Goal: Contribute content

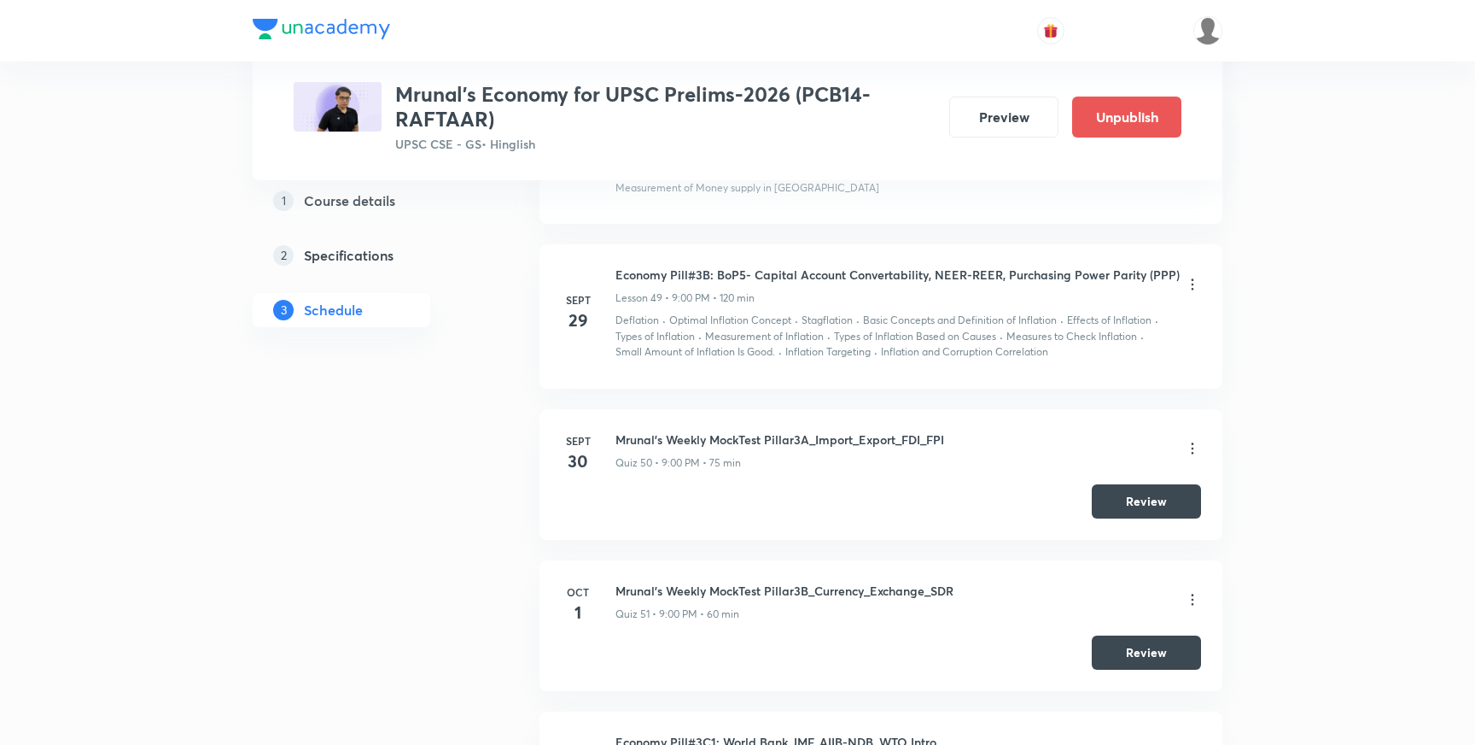
scroll to position [8212, 0]
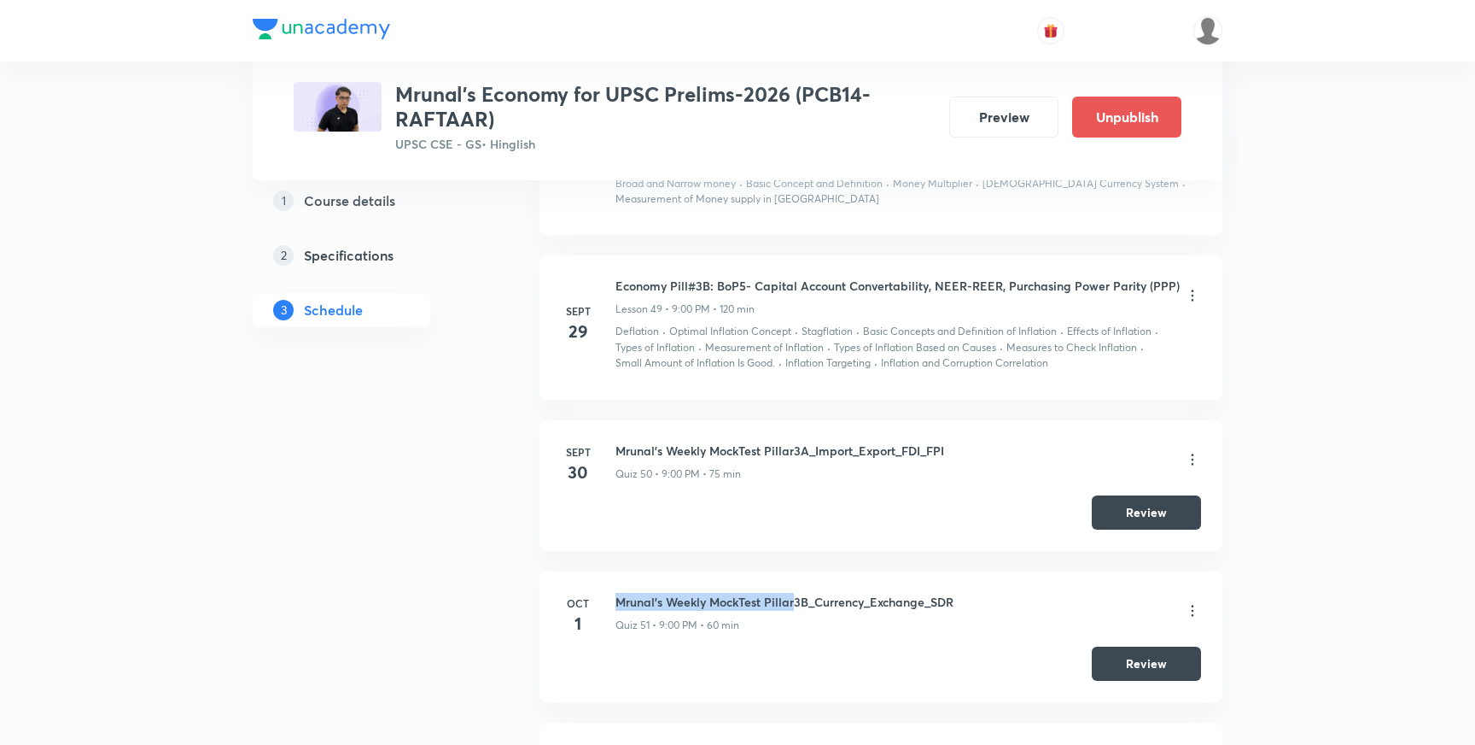
drag, startPoint x: 797, startPoint y: 558, endPoint x: 619, endPoint y: 555, distance: 177.6
click at [619, 593] on h6 "Mrunal's Weekly MockTest Pillar3B_Currency_Exchange_SDR" at bounding box center [785, 602] width 338 height 18
copy h6 "Mrunal's Weekly MockTest Pillar"
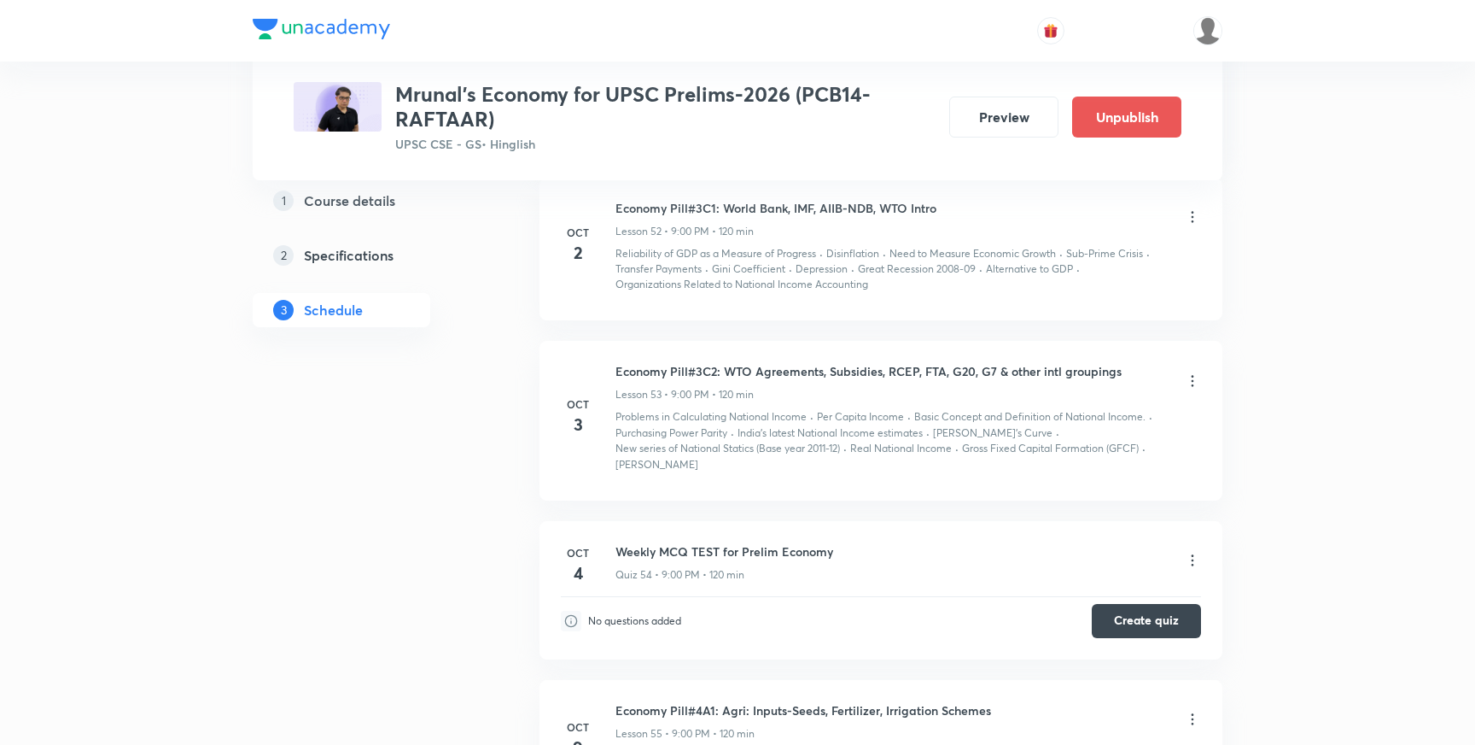
scroll to position [8772, 0]
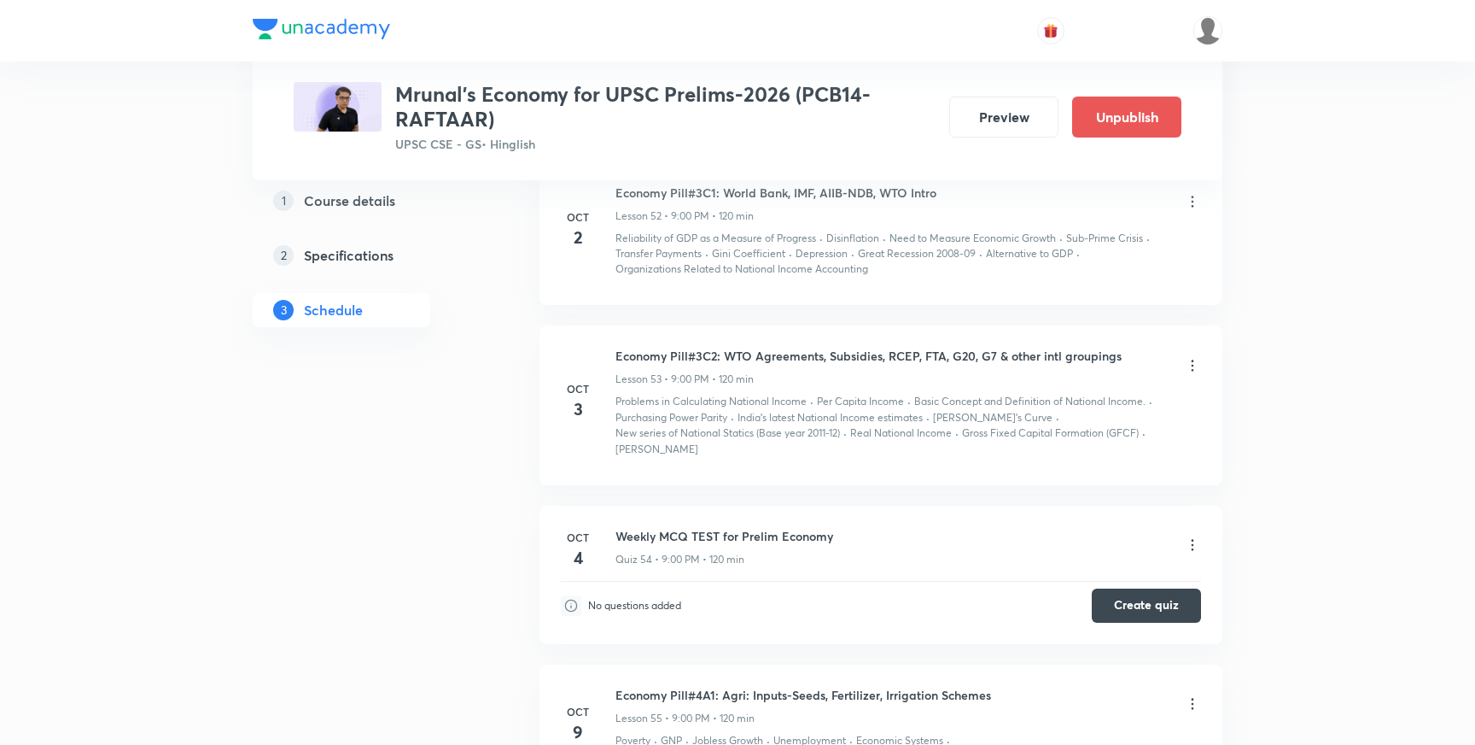
click at [1194, 536] on icon at bounding box center [1192, 544] width 17 height 17
click at [1060, 541] on li "Edit" at bounding box center [1107, 542] width 187 height 32
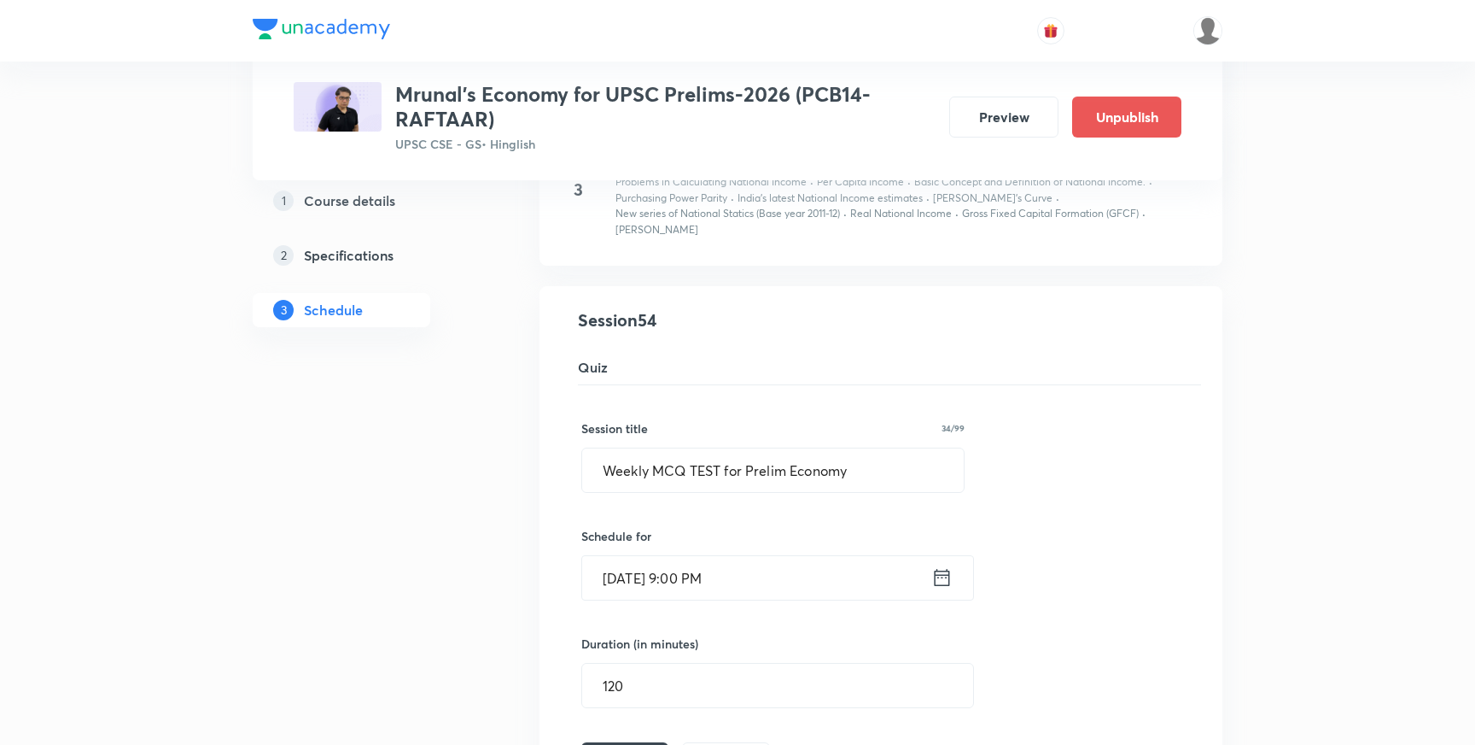
scroll to position [8325, 0]
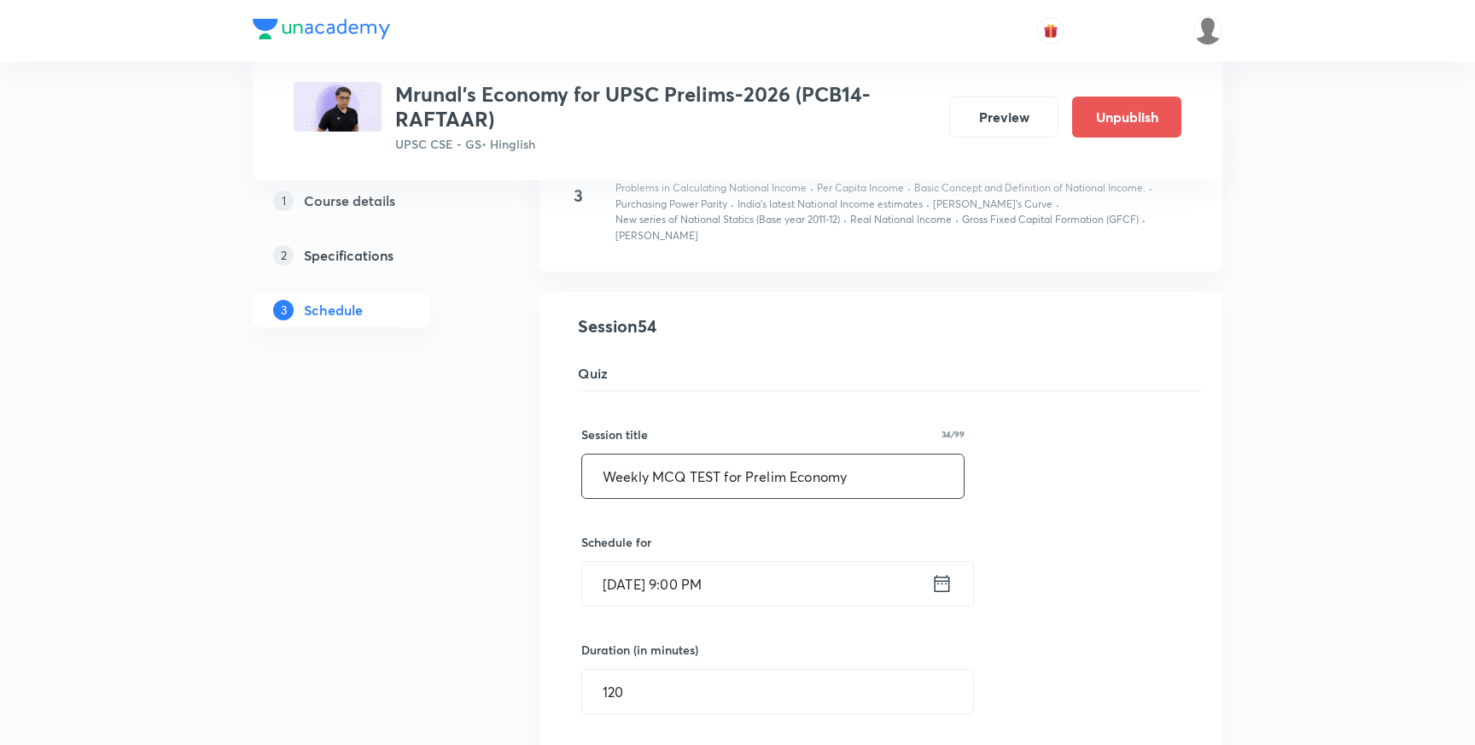
click at [789, 454] on input "Weekly MCQ TEST for Prelim Economy" at bounding box center [773, 476] width 382 height 44
paste input "Mrunal's Weekly MockTest Pillar"
paste input "3C_Intl_ORG"
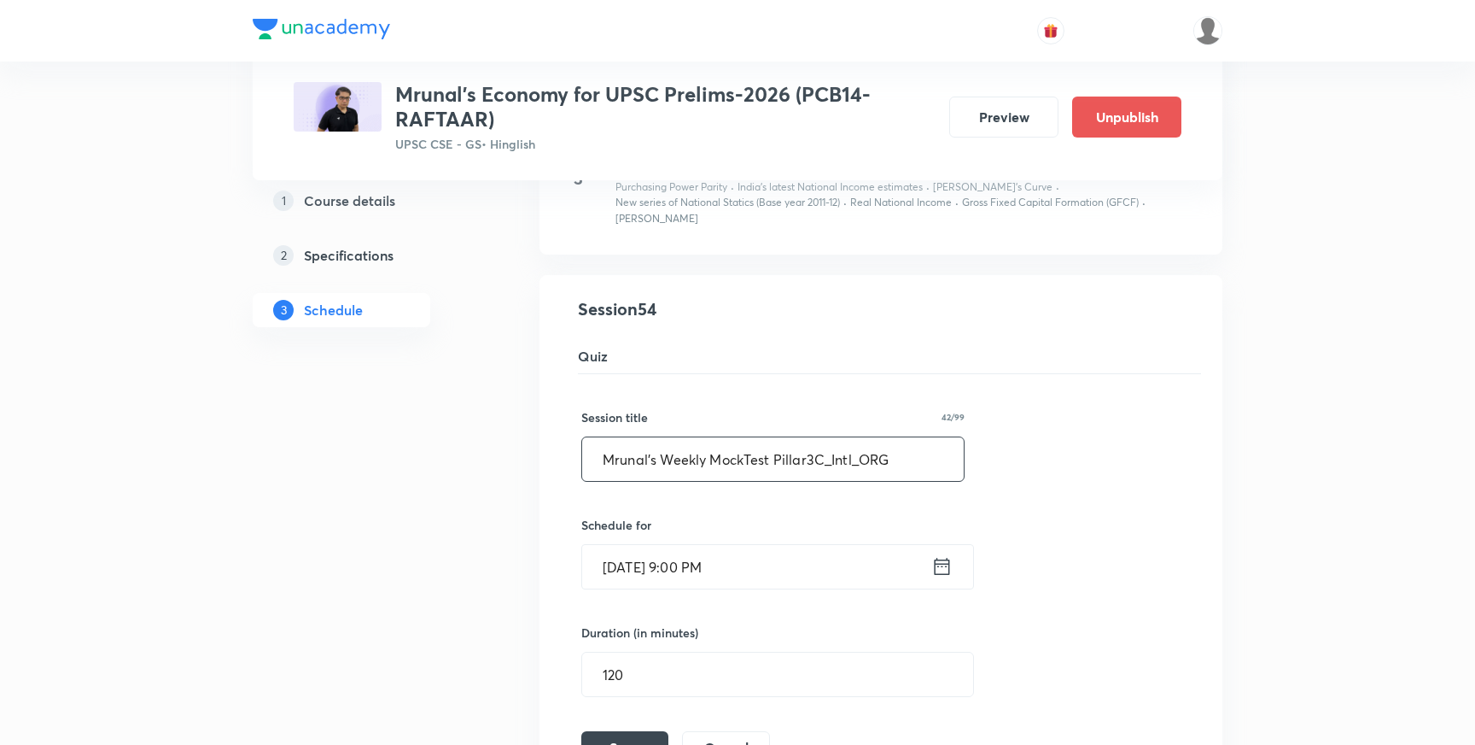
scroll to position [8363, 0]
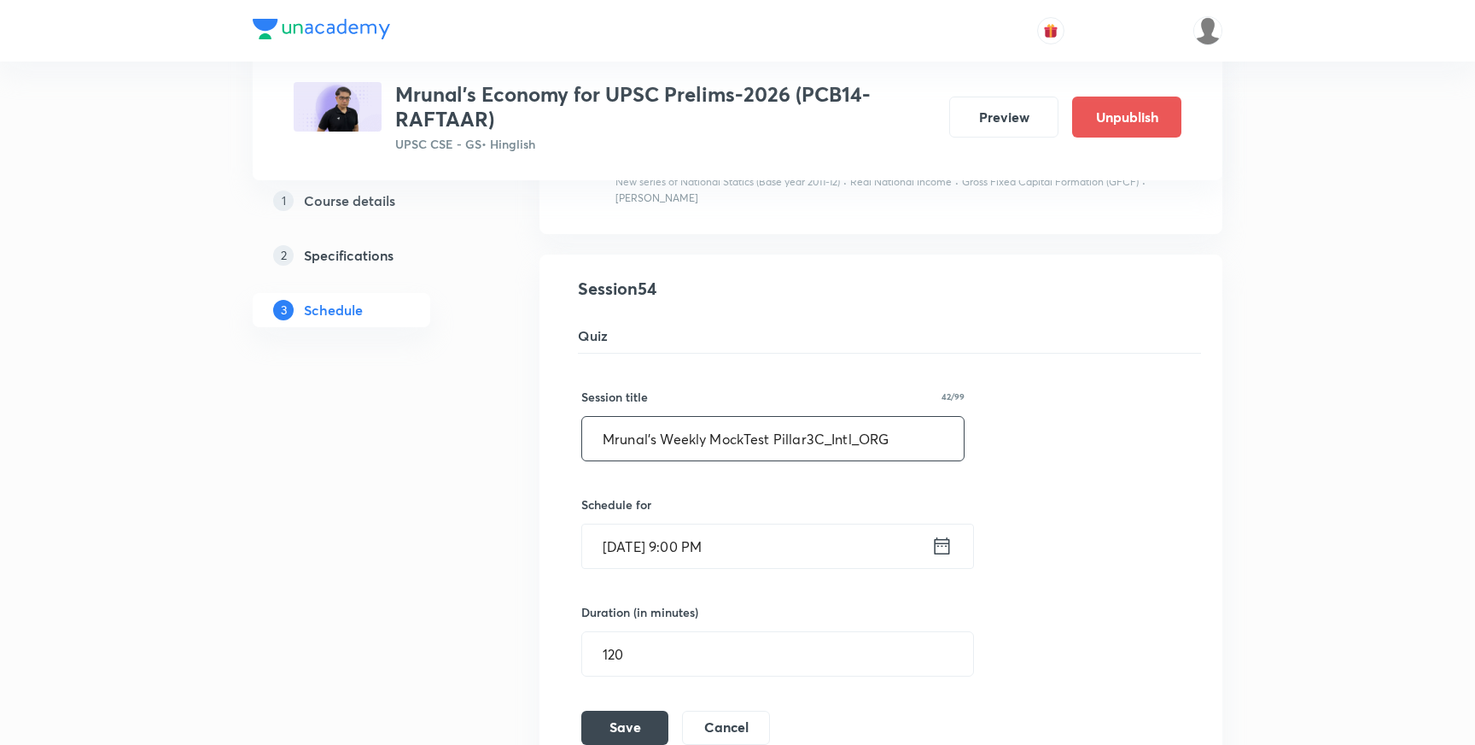
type input "Mrunal's Weekly MockTest Pillar3C_Intl_ORG"
click at [664, 632] on input "120" at bounding box center [777, 654] width 391 height 44
click at [637, 709] on button "Save" at bounding box center [624, 726] width 87 height 34
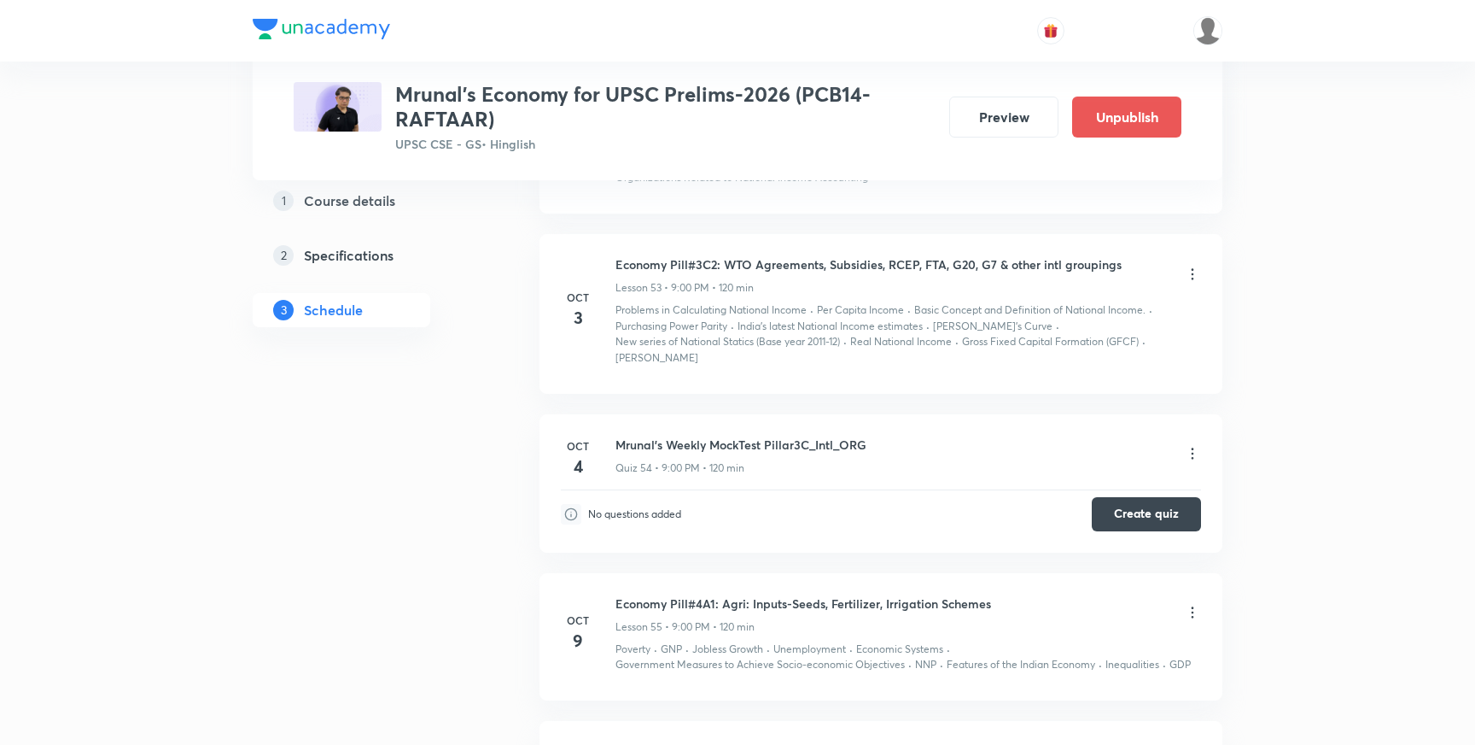
scroll to position [8905, 0]
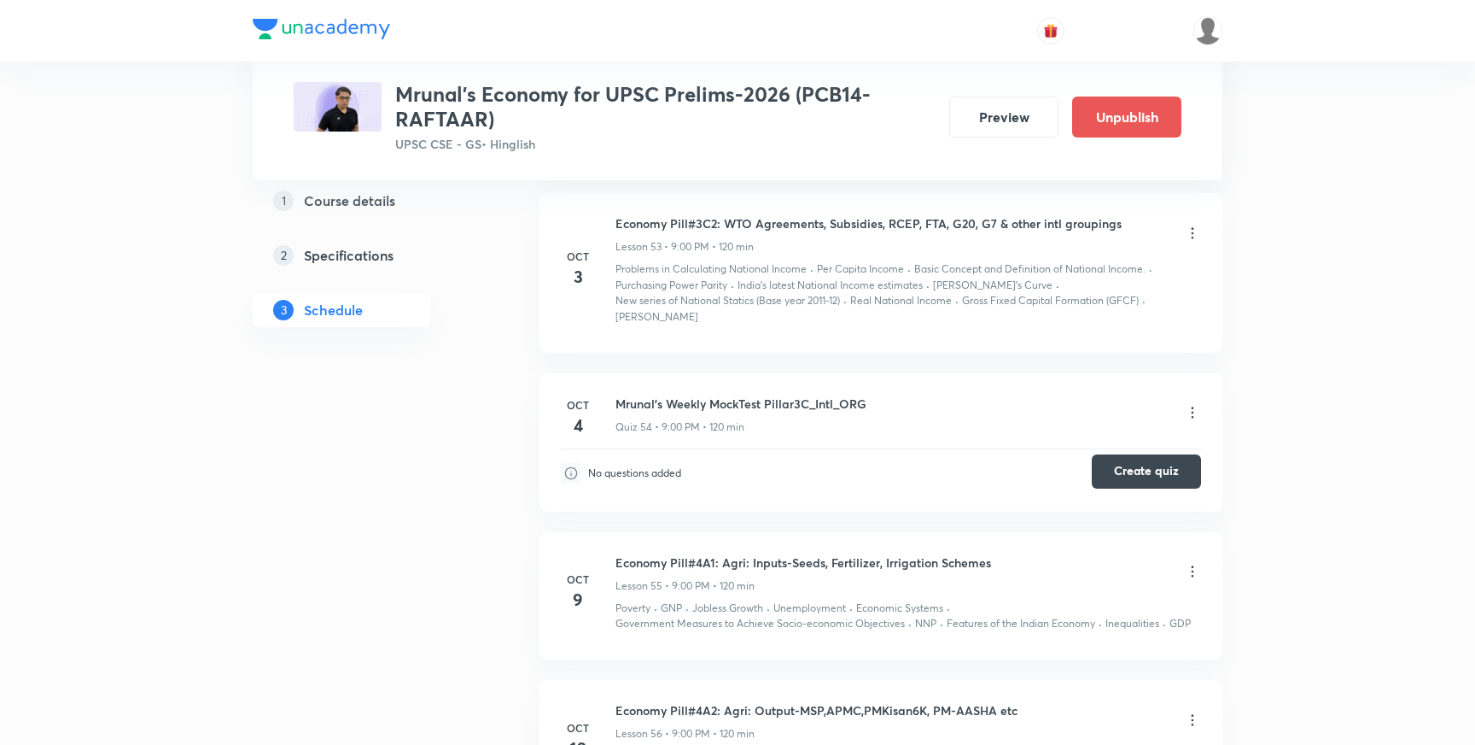
click at [1160, 454] on button "Create quiz" at bounding box center [1146, 471] width 109 height 34
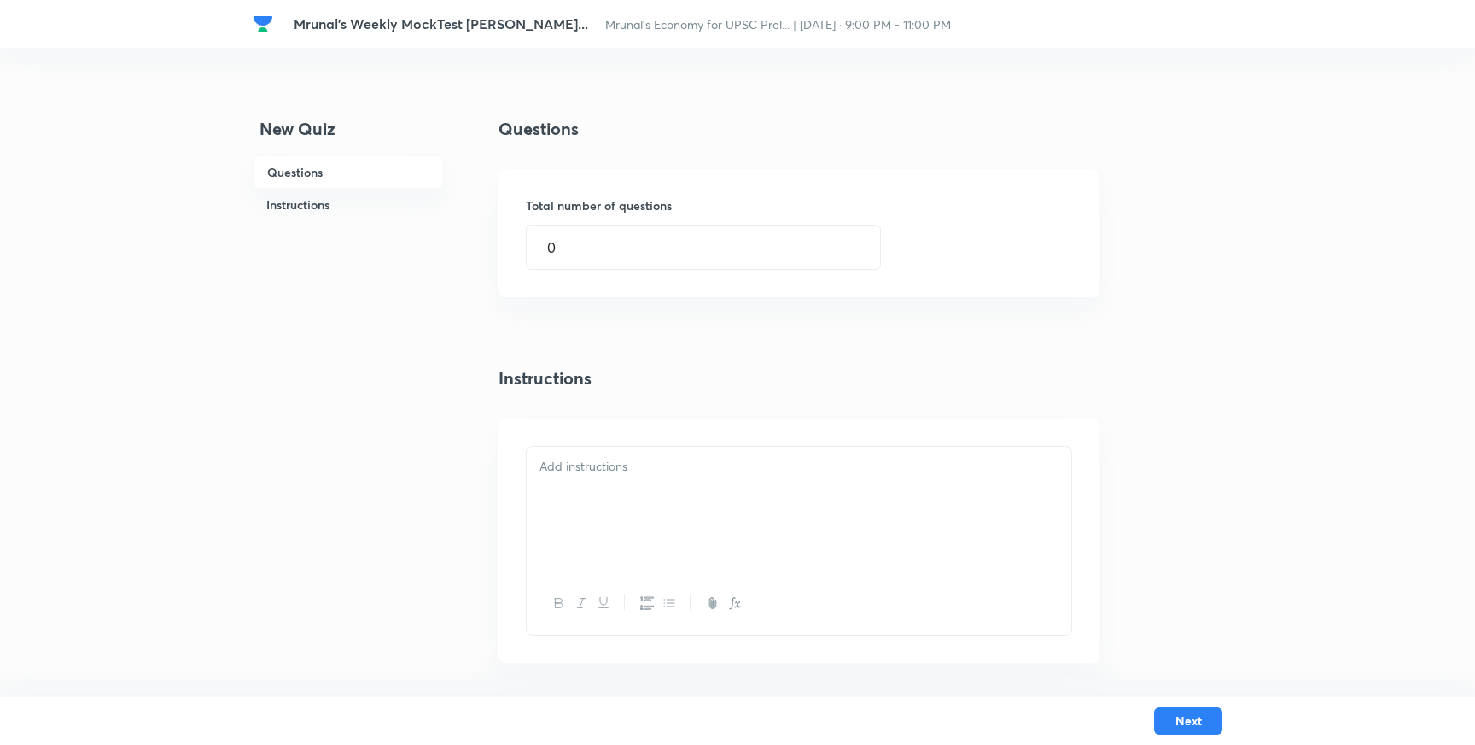
click at [94, 128] on div "Mrunal's Weekly MockTest [PERSON_NAME]... [PERSON_NAME]’s Economy for UPSC Prel…" at bounding box center [737, 422] width 1475 height 844
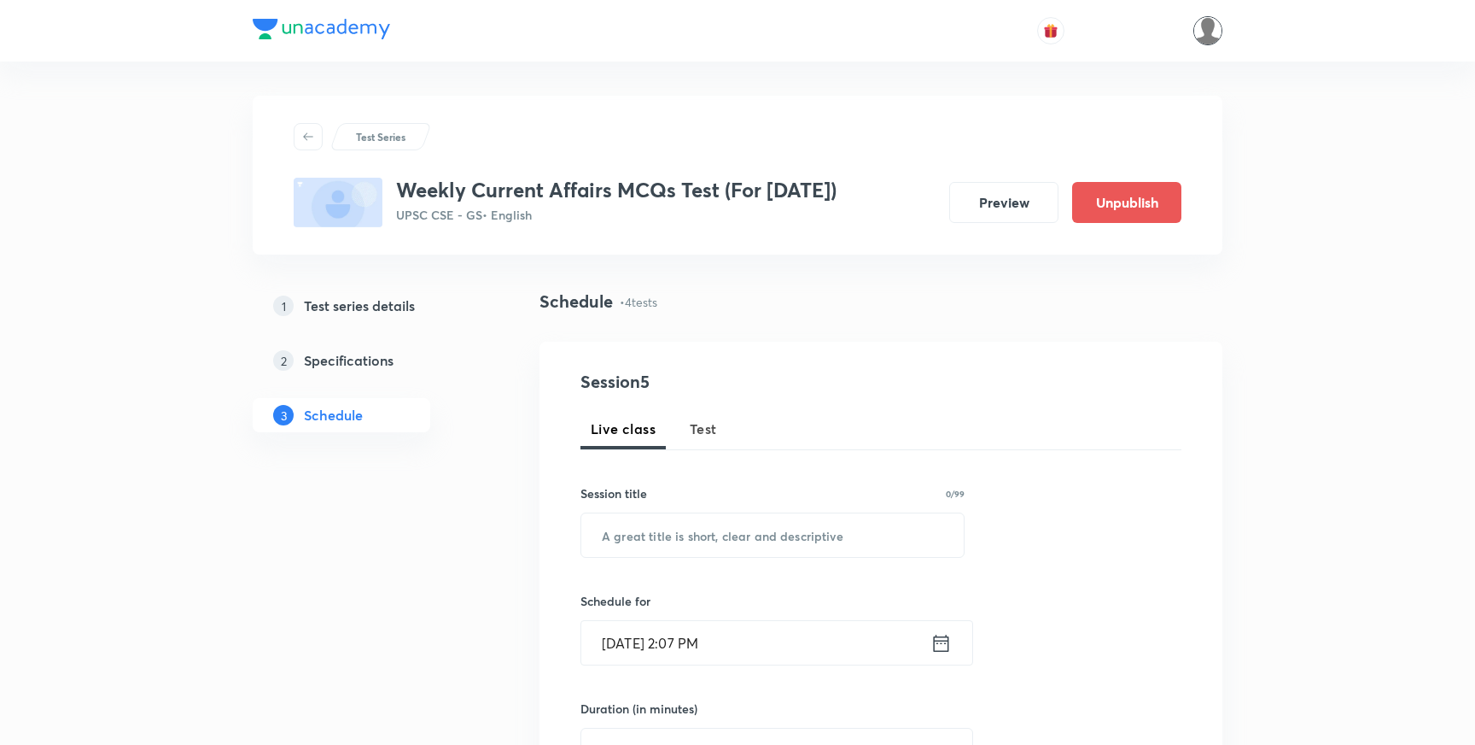
click at [1212, 31] on img at bounding box center [1208, 30] width 29 height 29
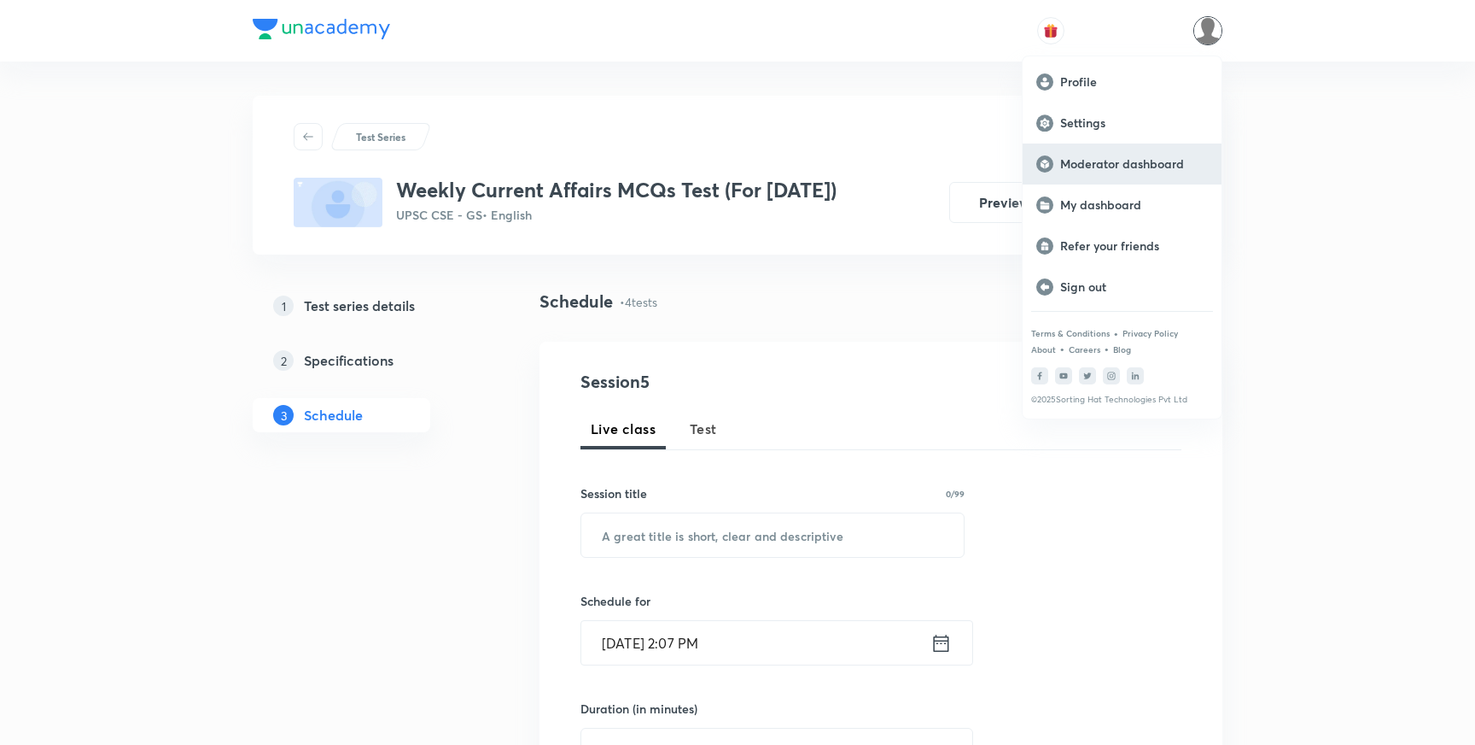
click at [1102, 167] on p "Moderator dashboard" at bounding box center [1134, 163] width 148 height 15
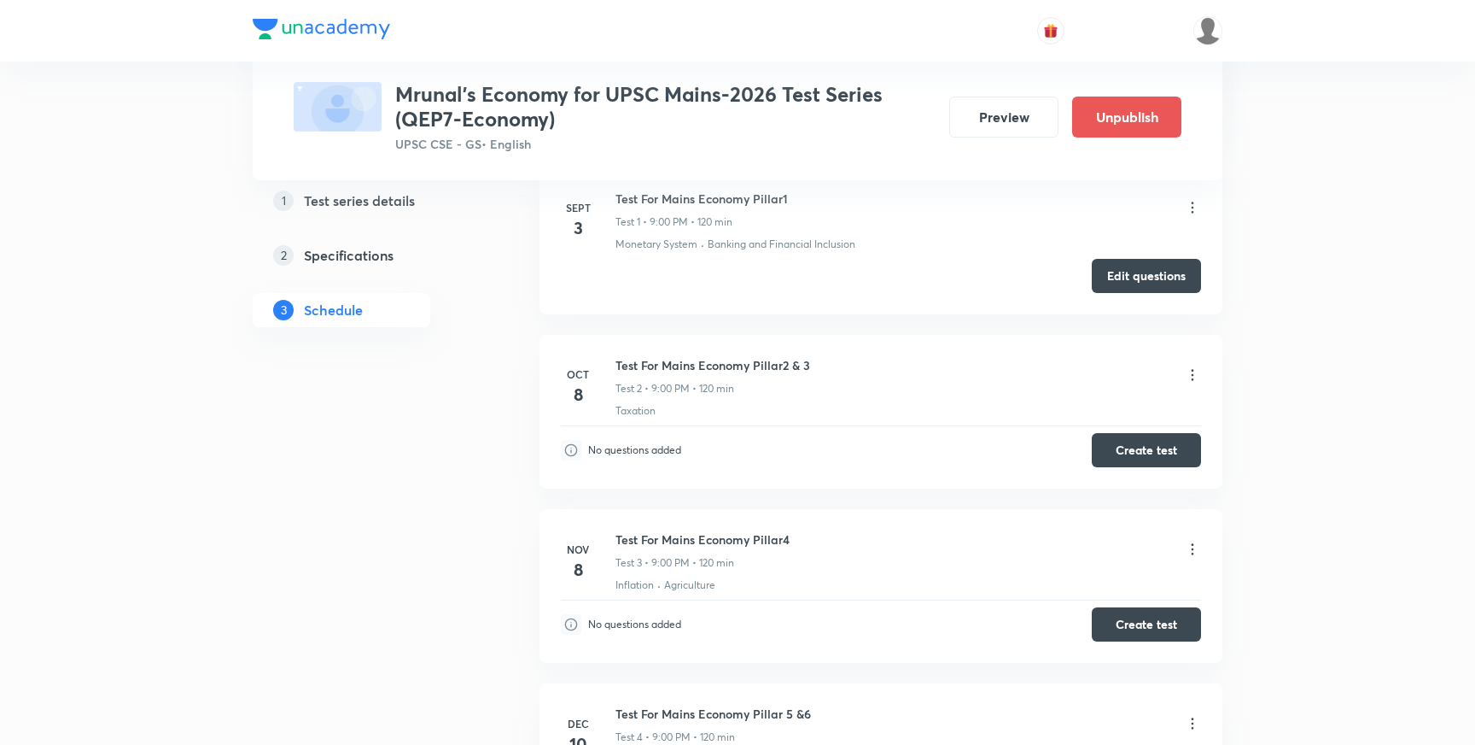
scroll to position [1114, 0]
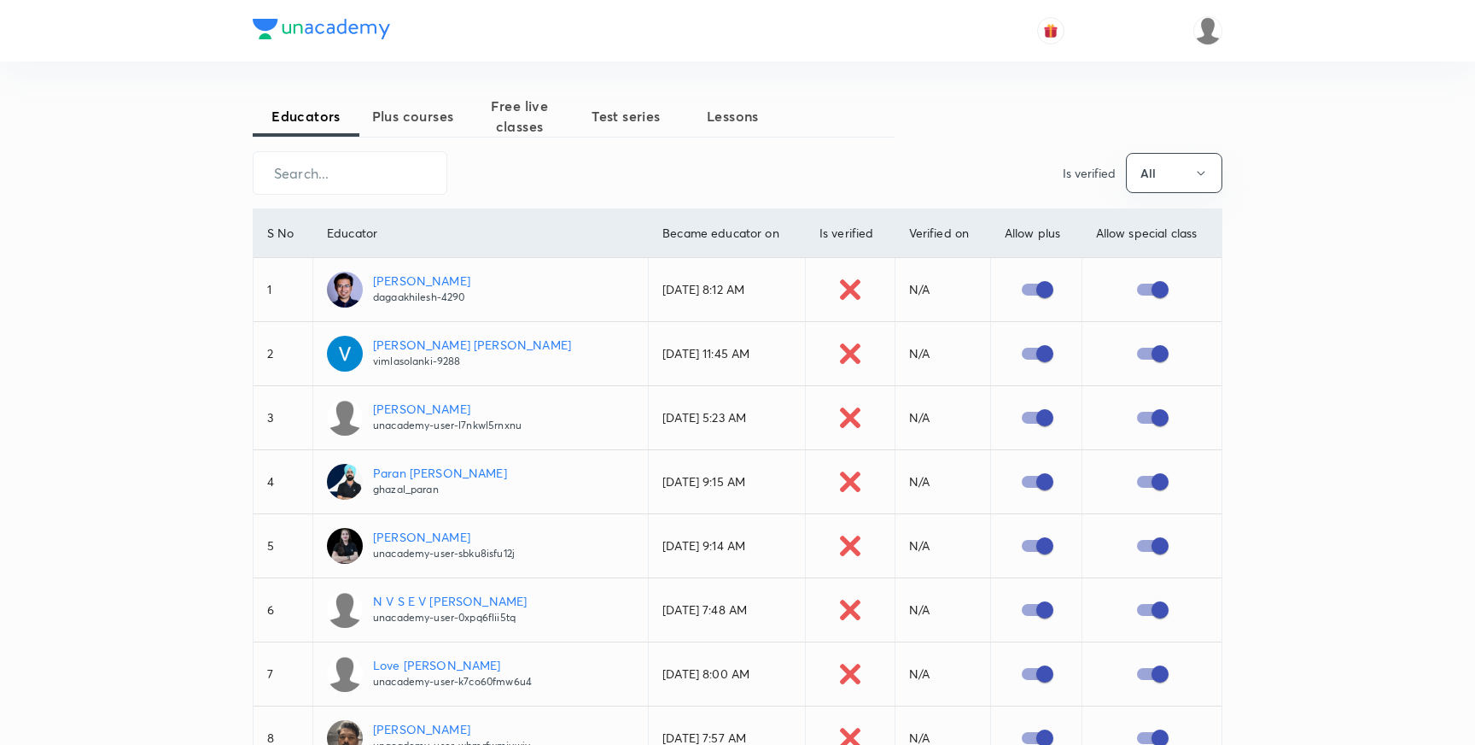
click at [438, 116] on span "Plus courses" at bounding box center [412, 116] width 107 height 20
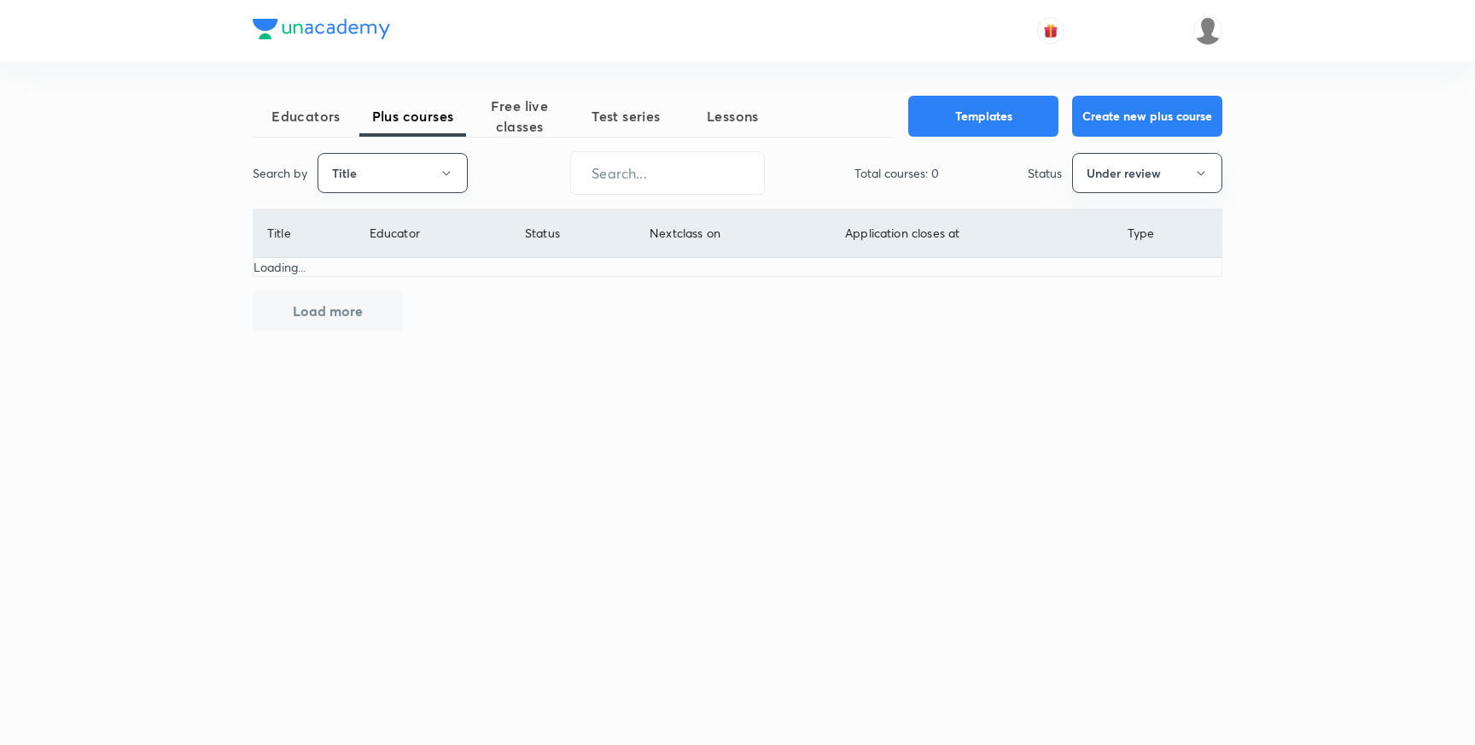
click at [432, 167] on button "Title" at bounding box center [393, 173] width 150 height 40
click at [389, 254] on span "Username" at bounding box center [393, 257] width 128 height 18
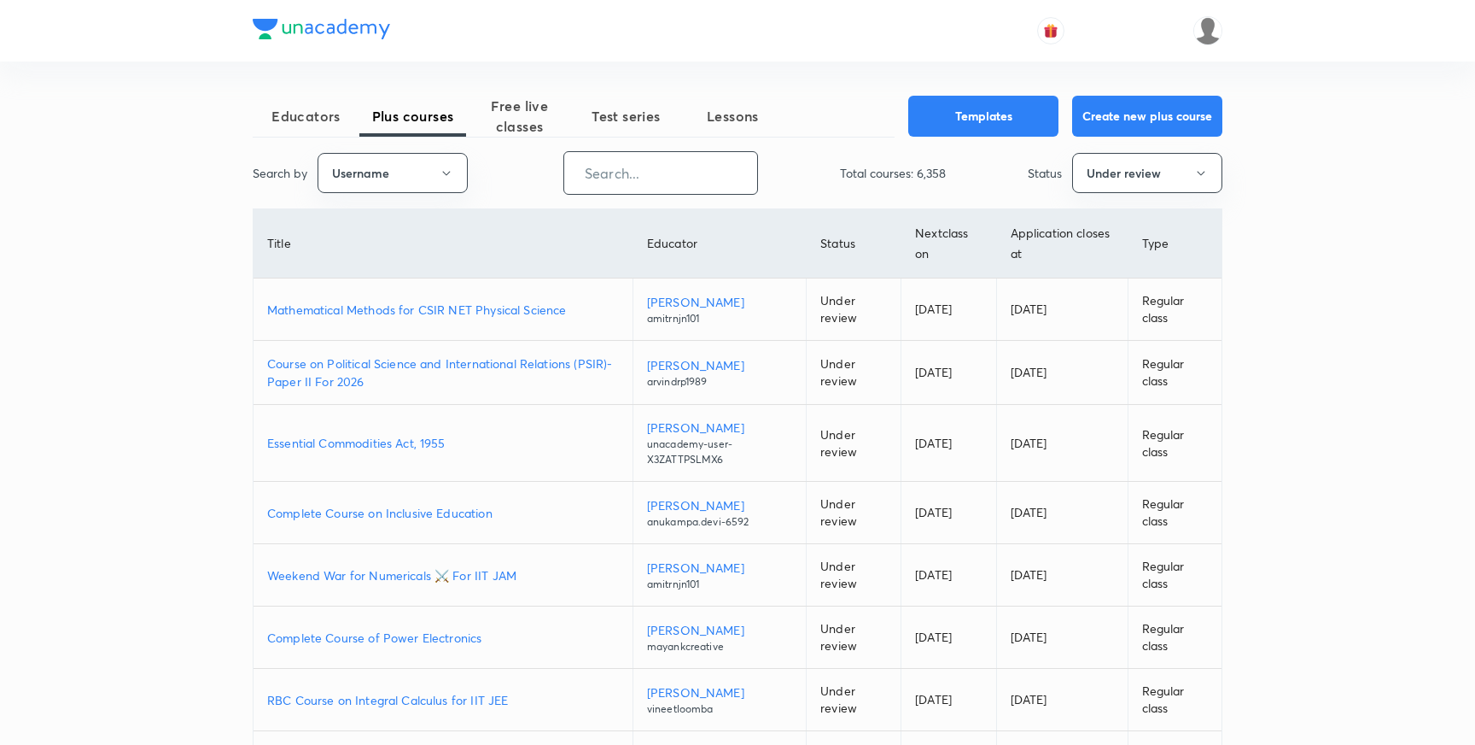
click at [651, 176] on input "text" at bounding box center [660, 173] width 193 height 44
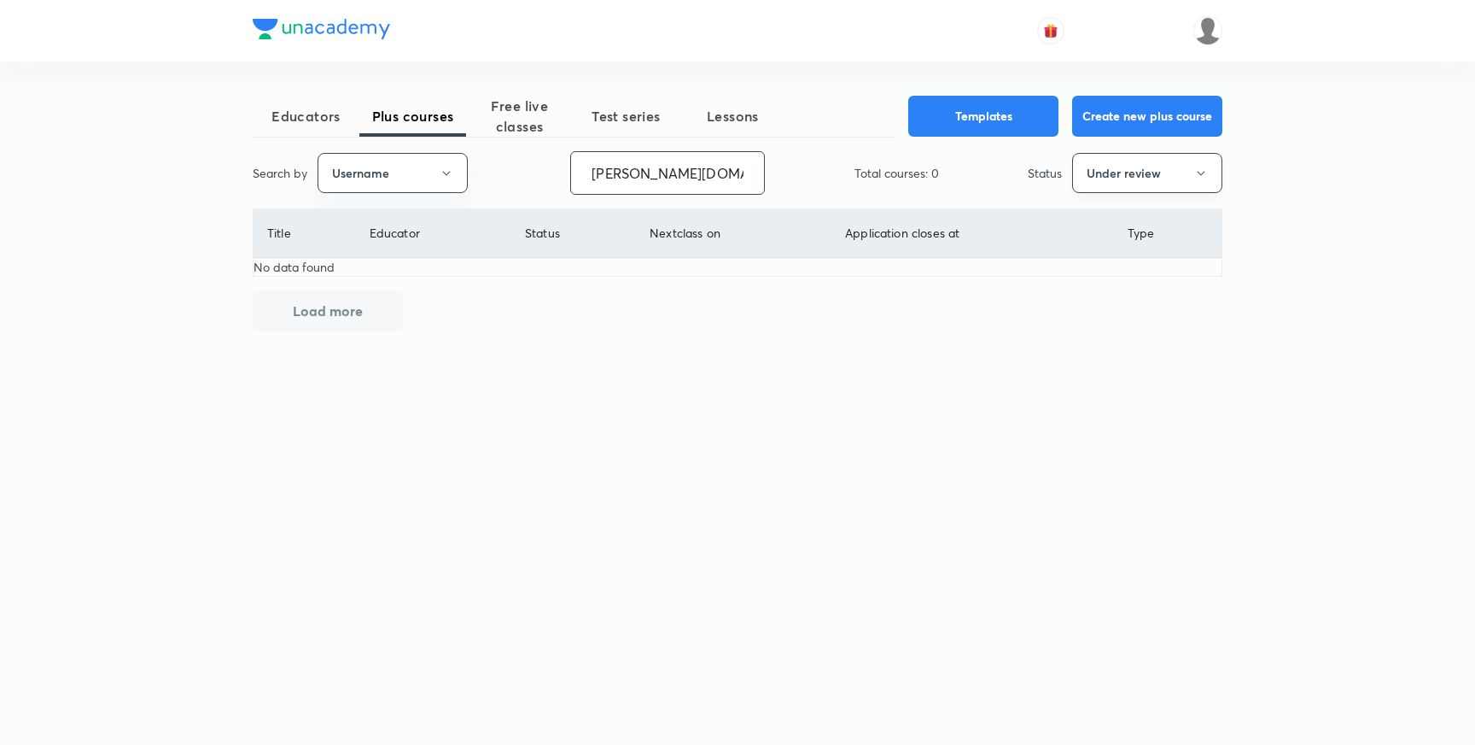
type input "[PERSON_NAME][DOMAIN_NAME]"
click at [1126, 175] on button "Under review" at bounding box center [1147, 173] width 150 height 40
click at [1093, 225] on span "All" at bounding box center [1148, 225] width 128 height 18
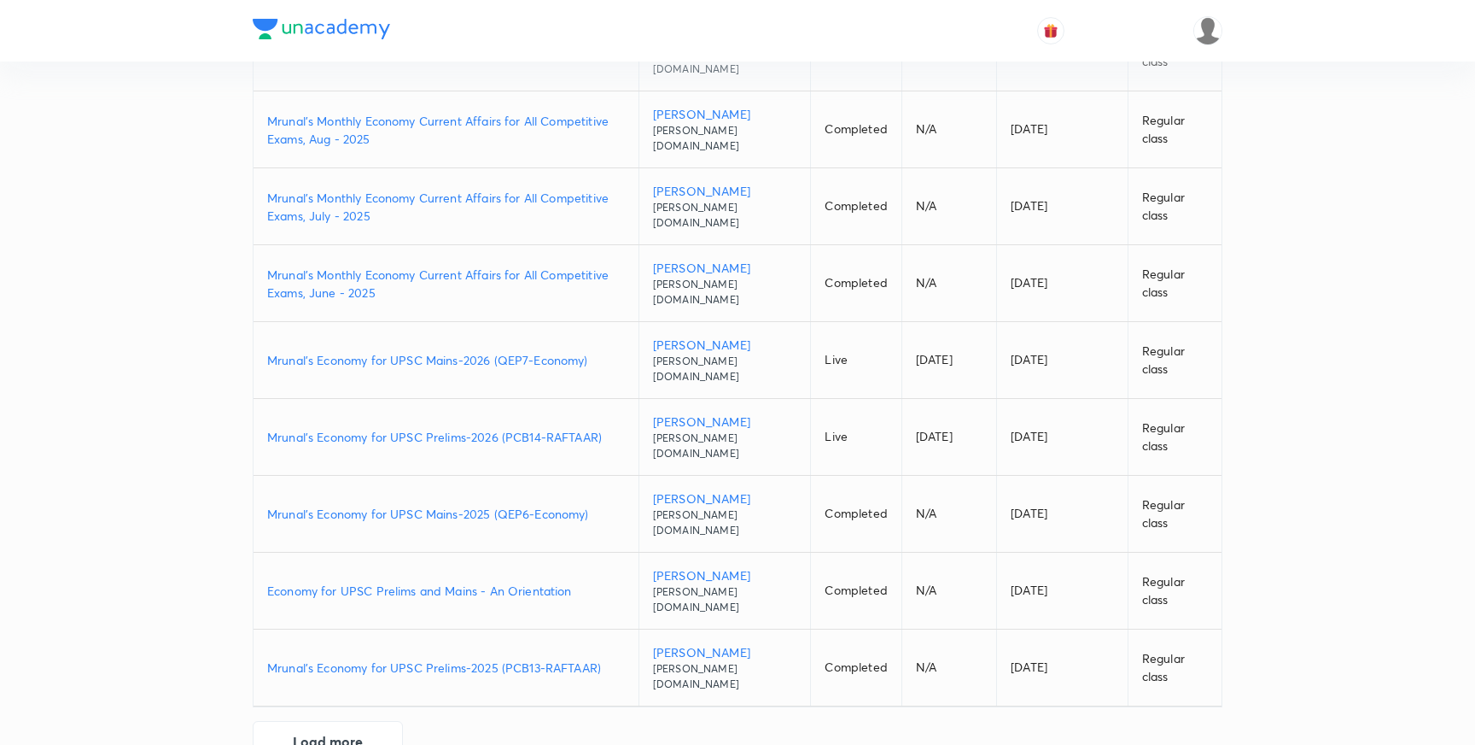
scroll to position [343, 0]
